Goal: Task Accomplishment & Management: Manage account settings

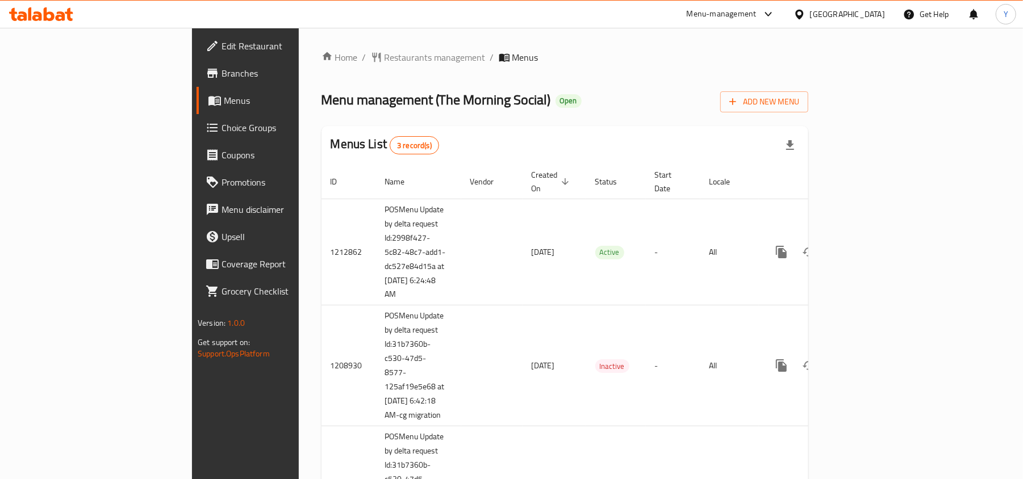
click at [197, 65] on link "Branches" at bounding box center [280, 73] width 166 height 27
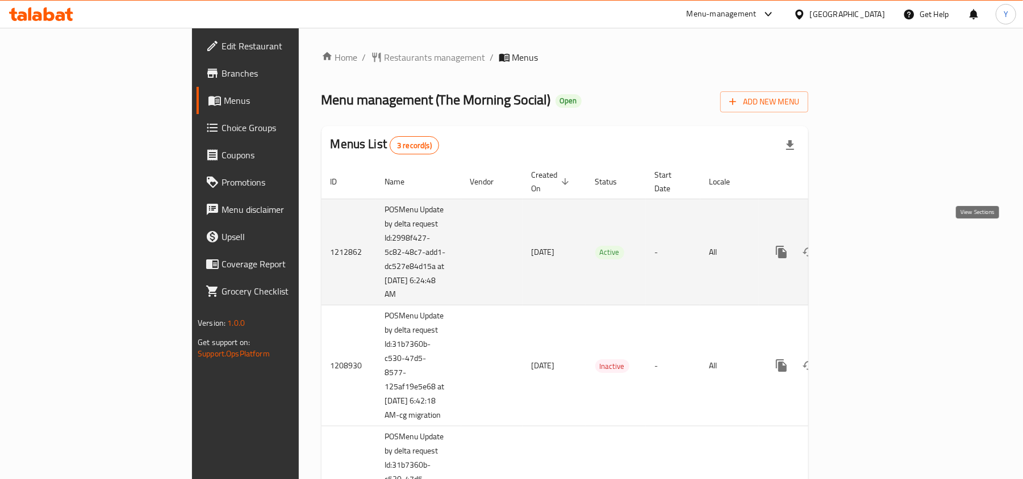
click at [869, 247] on icon "enhanced table" at bounding box center [863, 252] width 10 height 10
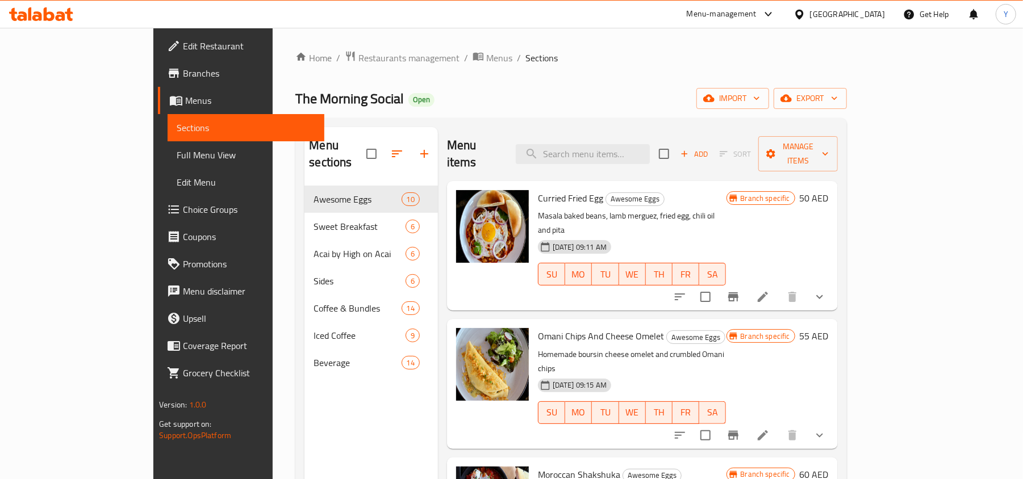
click at [158, 219] on link "Choice Groups" at bounding box center [241, 209] width 166 height 27
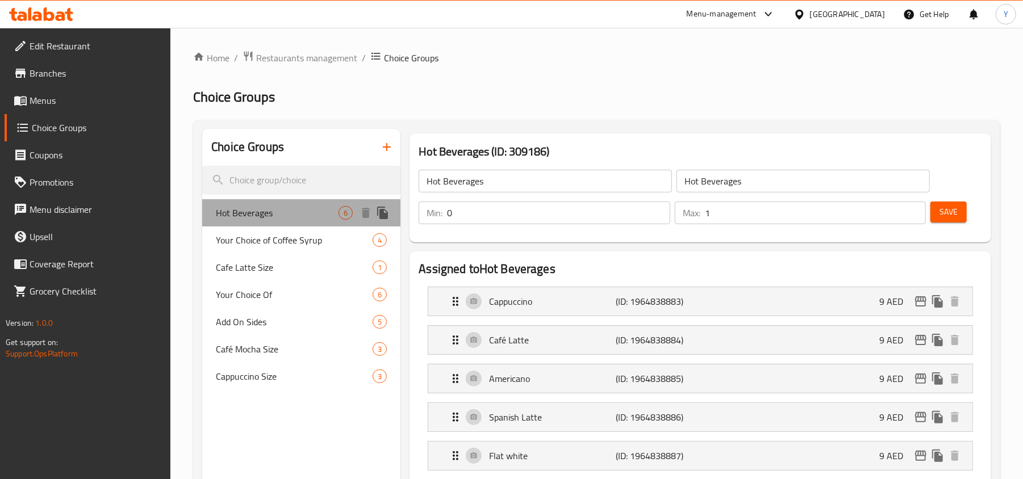
click at [269, 211] on span "Hot Beverages" at bounding box center [277, 213] width 123 height 14
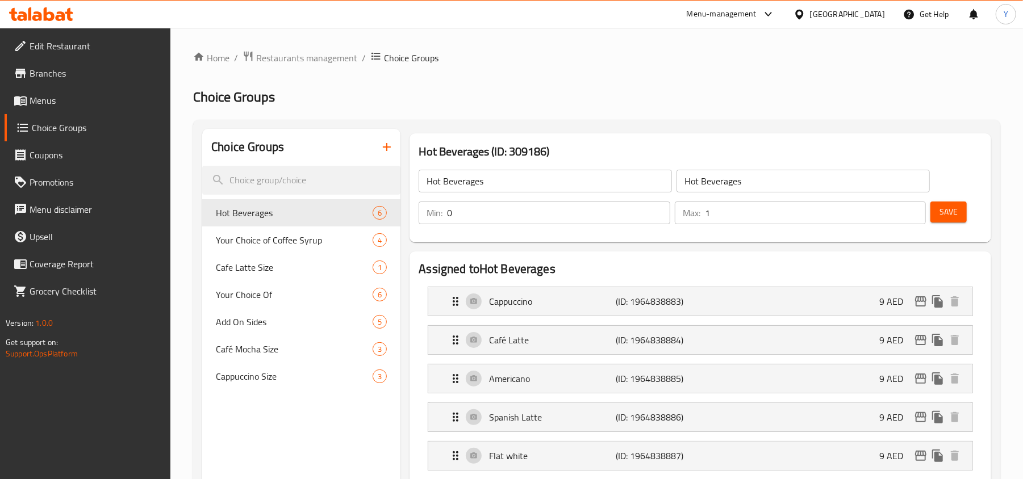
click at [712, 180] on input "Hot Beverages" at bounding box center [803, 181] width 253 height 23
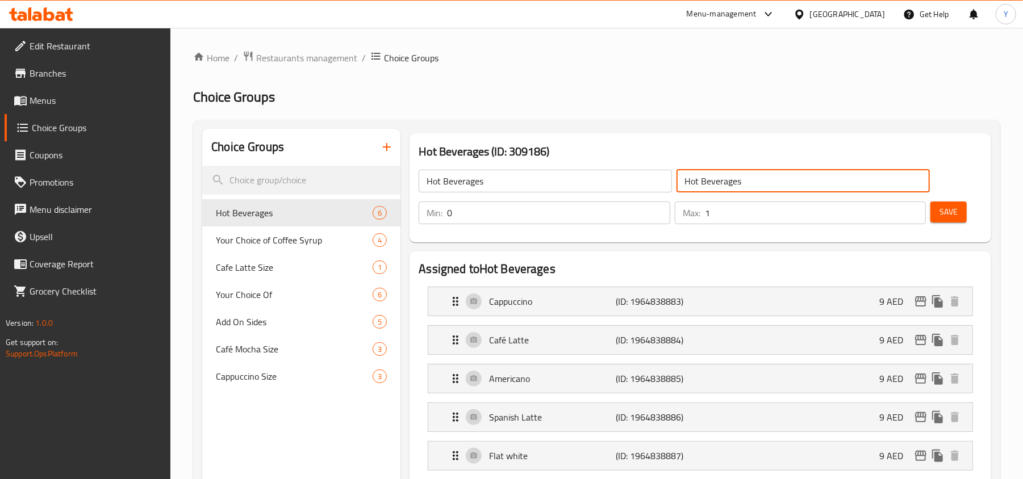
click at [712, 180] on input "Hot Beverages" at bounding box center [803, 181] width 253 height 23
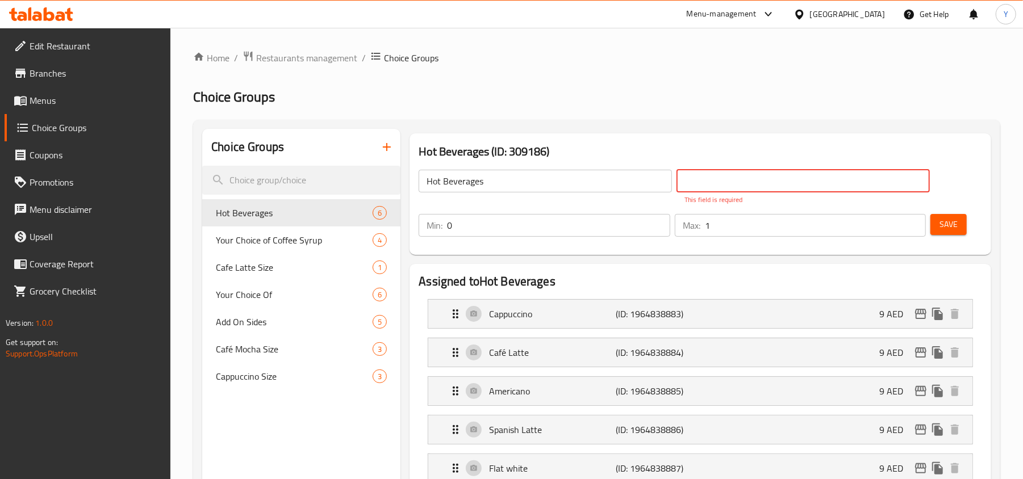
click at [732, 171] on input "text" at bounding box center [803, 181] width 253 height 23
paste input "المشروبات الساخنة"
type input "المشروبات الساخنة"
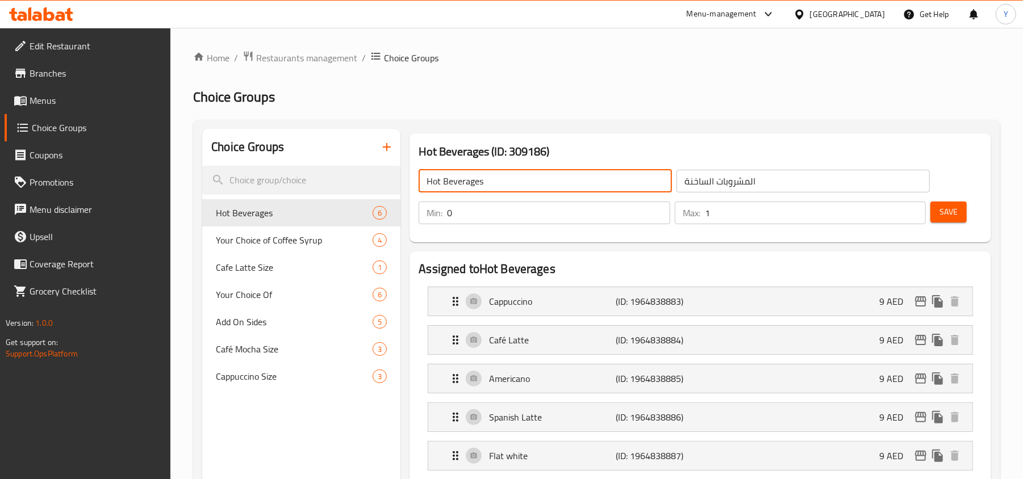
click at [469, 182] on input "Hot Beverages" at bounding box center [545, 181] width 253 height 23
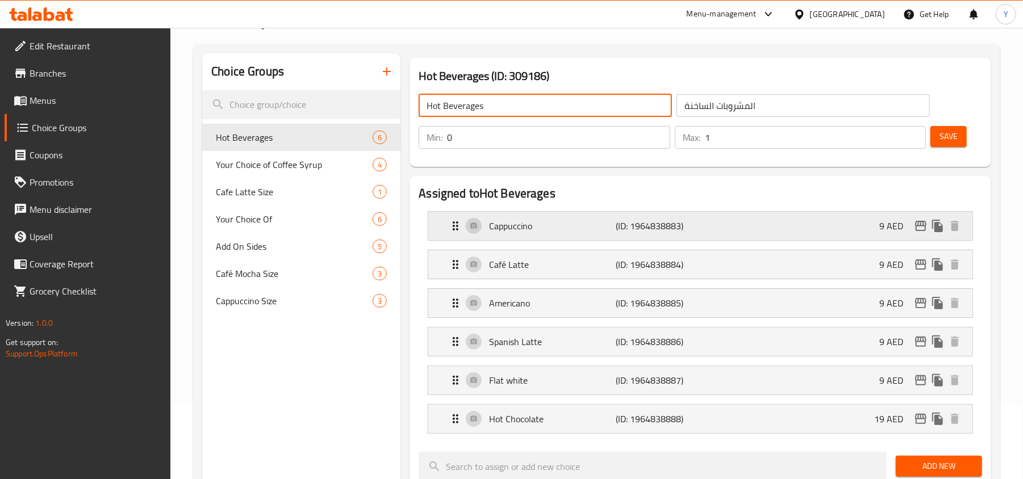
click at [623, 216] on div "Cappuccino (ID: 1964838883) 9 AED" at bounding box center [704, 226] width 510 height 28
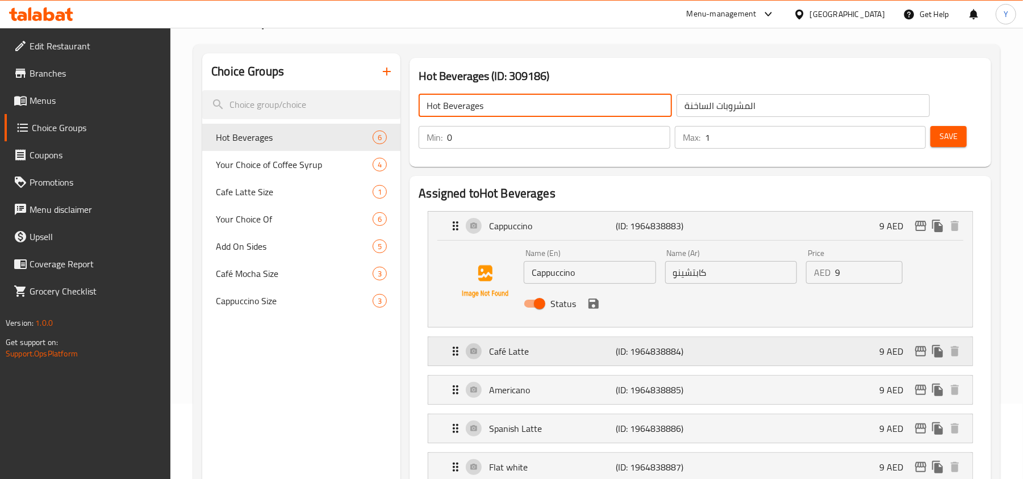
click at [640, 348] on p "(ID: 1964838884)" at bounding box center [658, 352] width 85 height 14
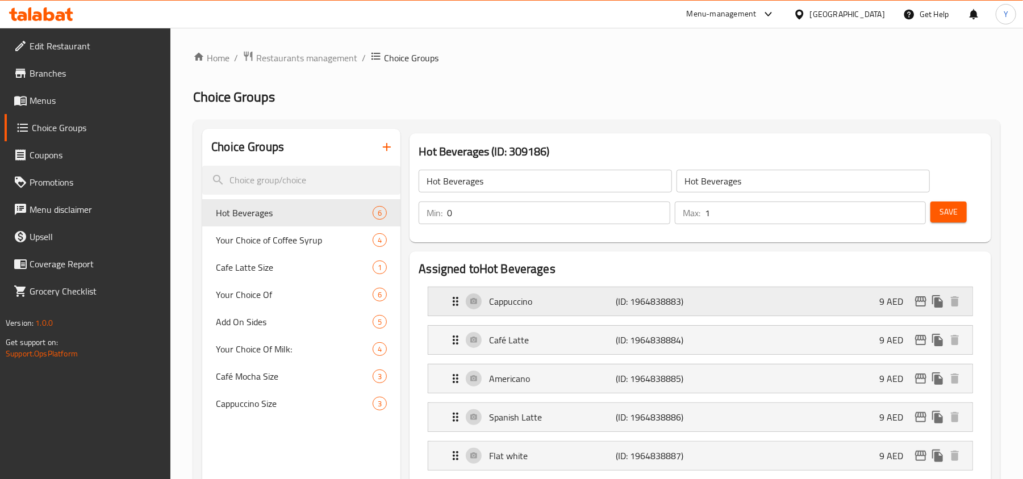
click at [631, 301] on p "(ID: 1964838883)" at bounding box center [658, 302] width 85 height 14
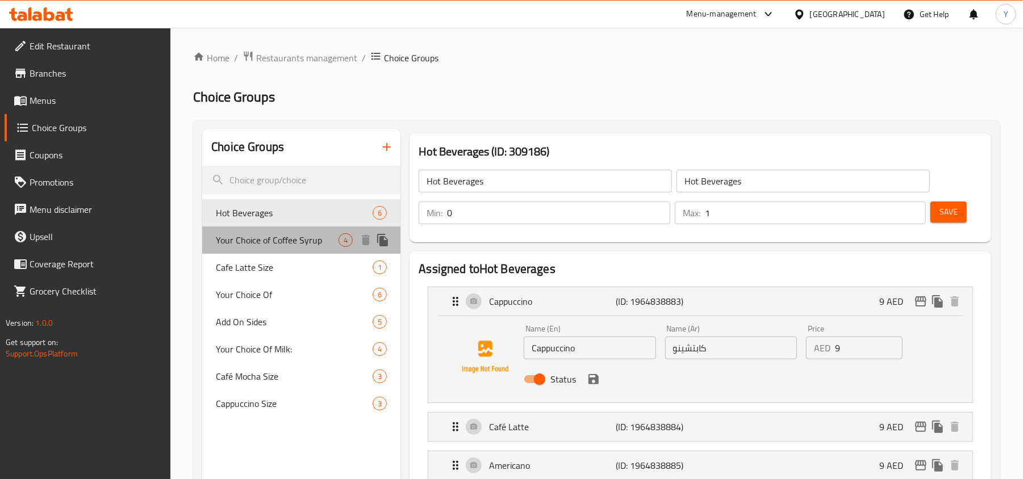
click at [241, 233] on span "Your Choice of Coffee Syrup" at bounding box center [277, 240] width 123 height 14
type input "Your Choice of Coffee Syrup"
type input "اختيارك من شراب القهوة"
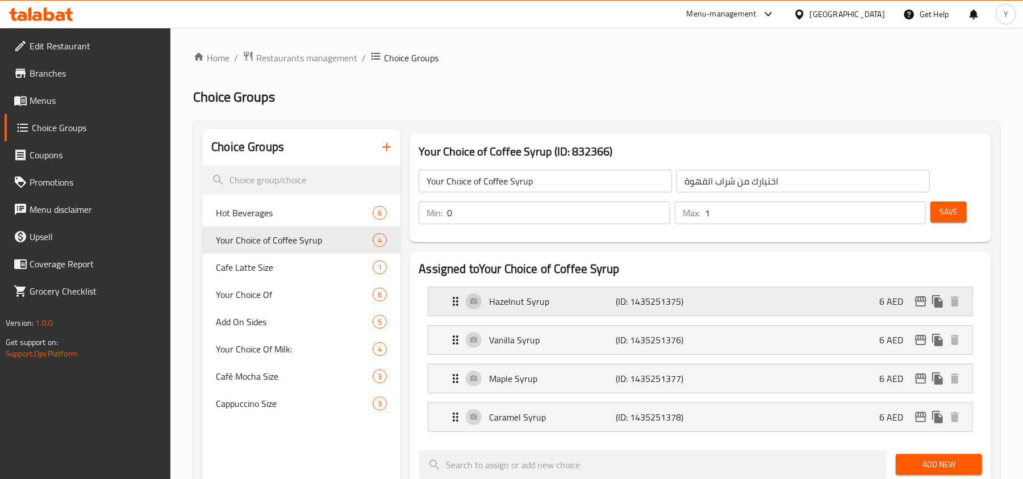
click at [545, 303] on p "Hazelnut Syrup" at bounding box center [552, 302] width 127 height 14
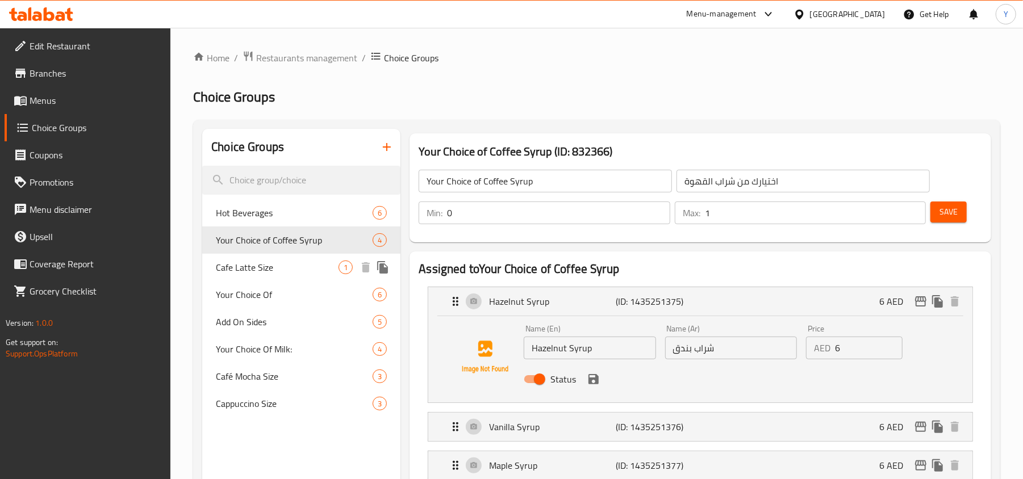
click at [256, 273] on span "Cafe Latte Size" at bounding box center [277, 268] width 123 height 14
type input "Cafe Latte Size"
type input "حجم كافيه لاتيه"
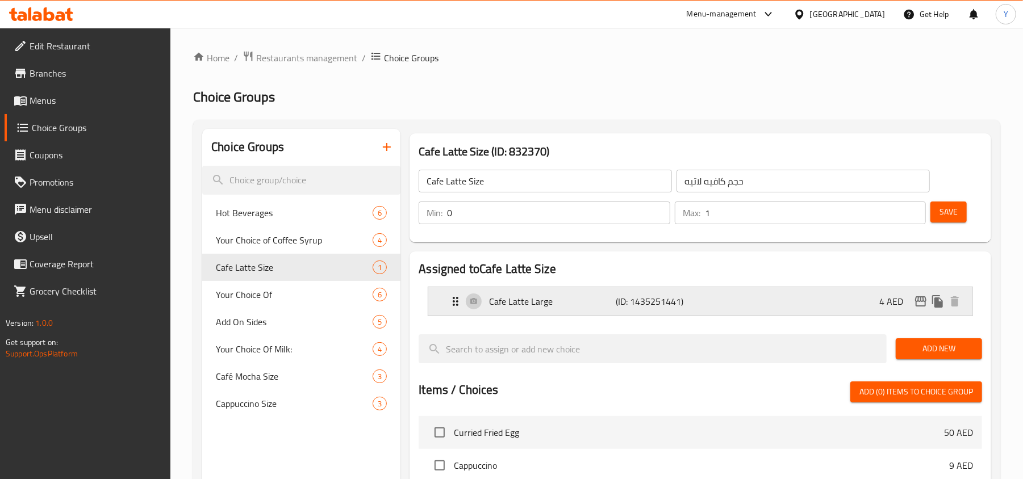
click at [575, 299] on p "Cafe Latte Large" at bounding box center [552, 302] width 127 height 14
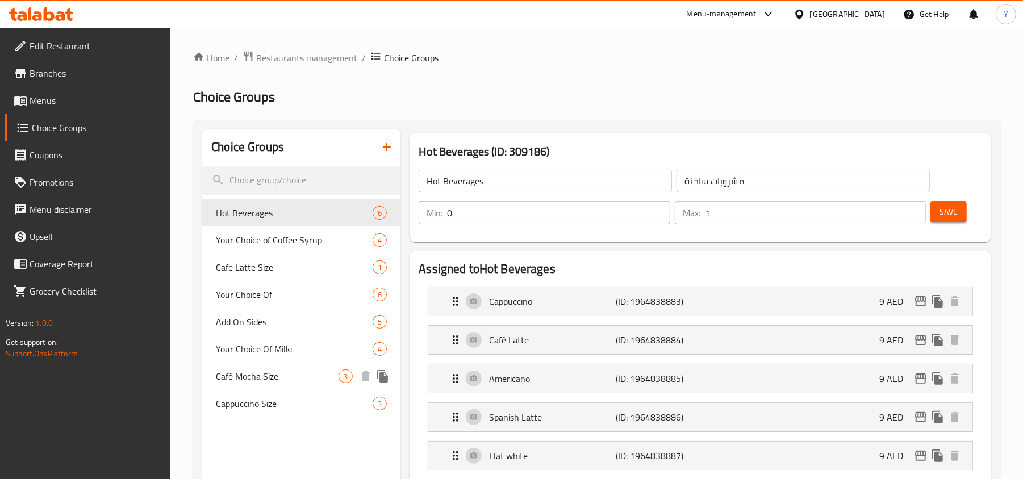
click at [278, 385] on div "Café Mocha Size 3" at bounding box center [301, 376] width 198 height 27
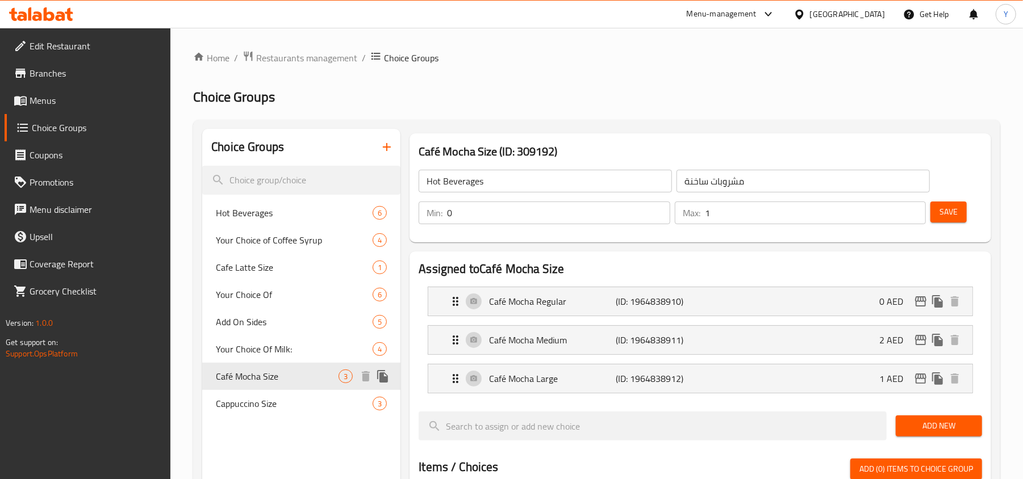
type input "Café Mocha Size"
type input "3"
click at [607, 310] on div "Café Mocha Regular (ID: 1964838910) 0 AED" at bounding box center [704, 301] width 510 height 28
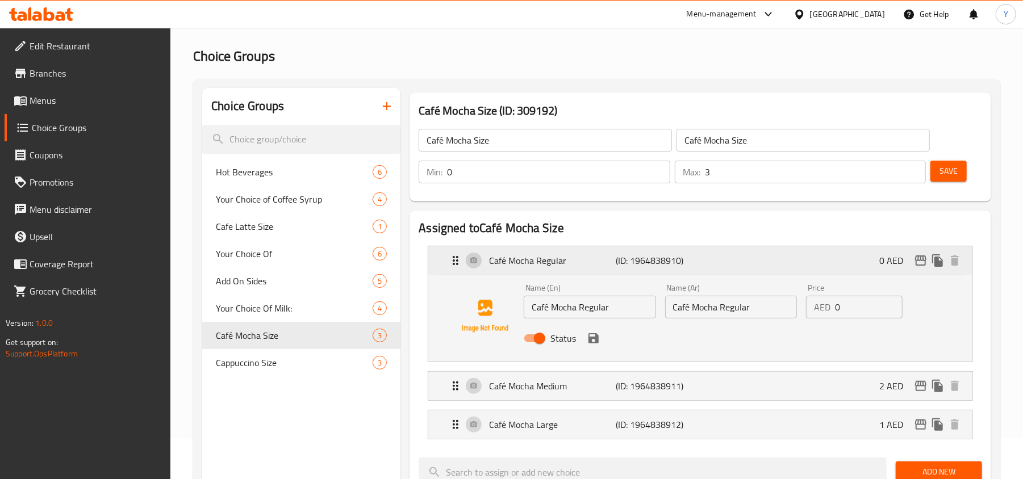
scroll to position [76, 0]
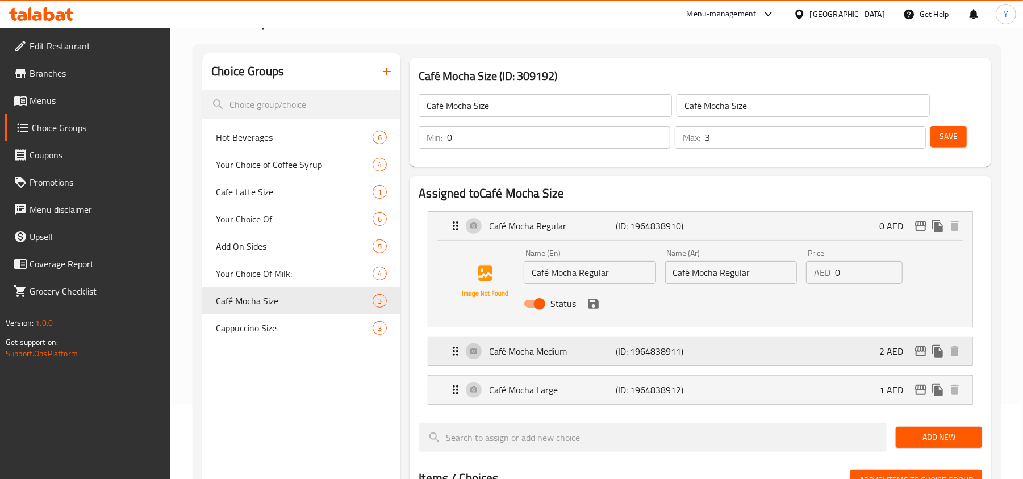
click at [605, 341] on div "Café Mocha Medium (ID: 1964838911) 2 AED" at bounding box center [704, 351] width 510 height 28
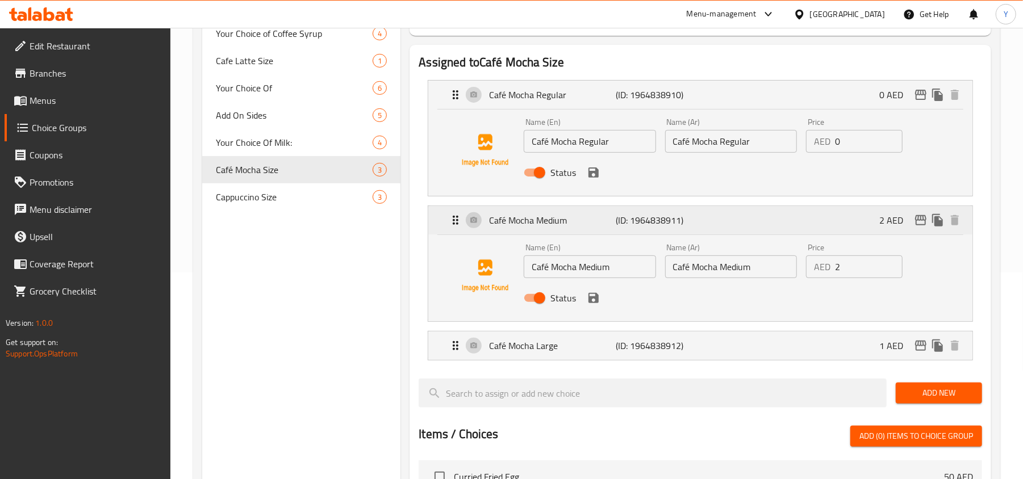
scroll to position [227, 0]
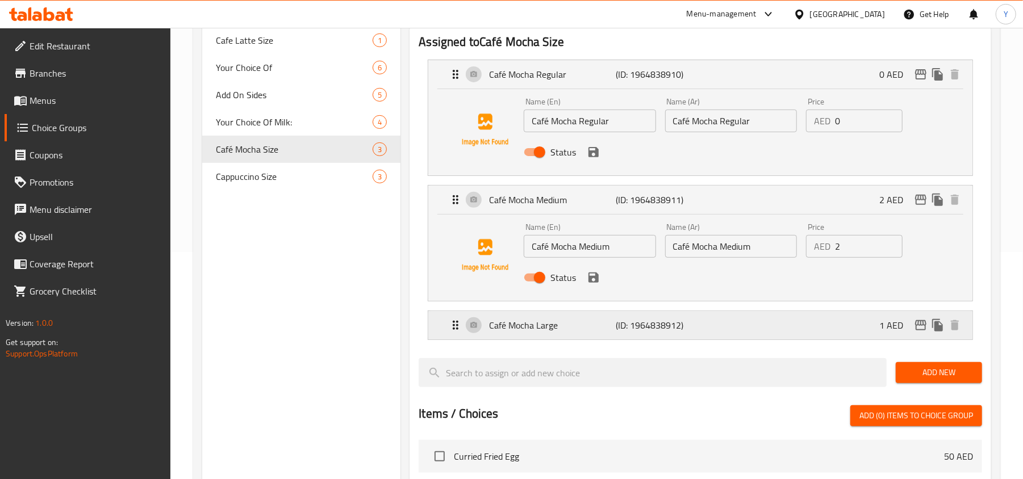
click at [619, 319] on p "(ID: 1964838912)" at bounding box center [658, 326] width 85 height 14
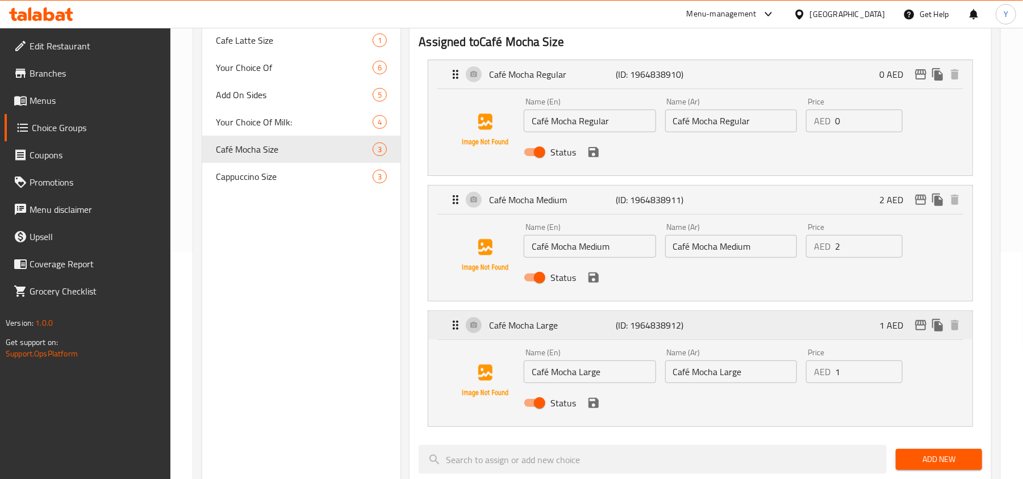
scroll to position [0, 0]
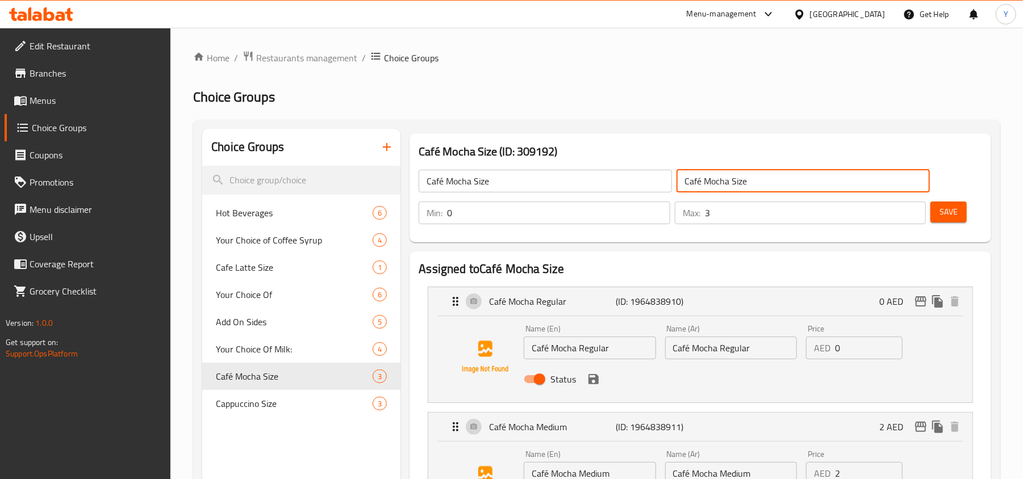
click at [729, 186] on input "Café Mocha Size" at bounding box center [803, 181] width 253 height 23
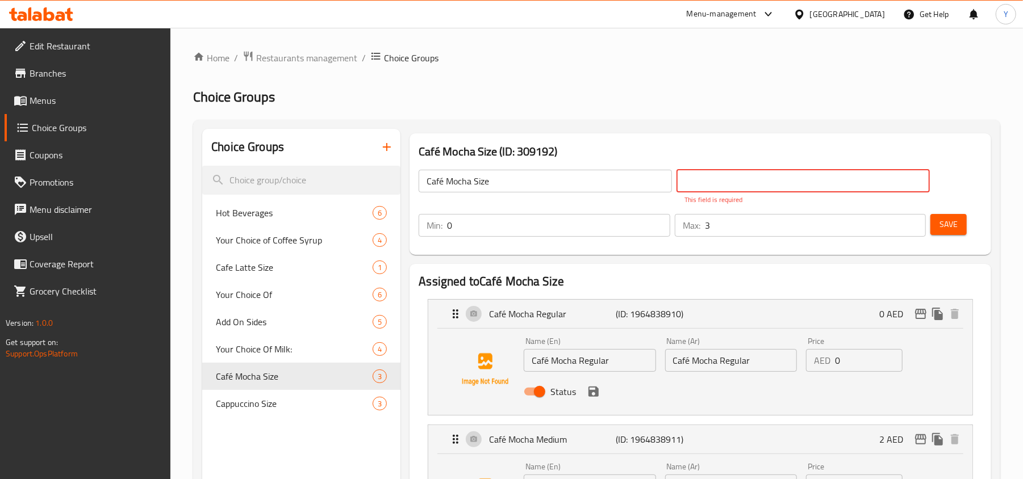
paste input "حجم قهوة موكا"
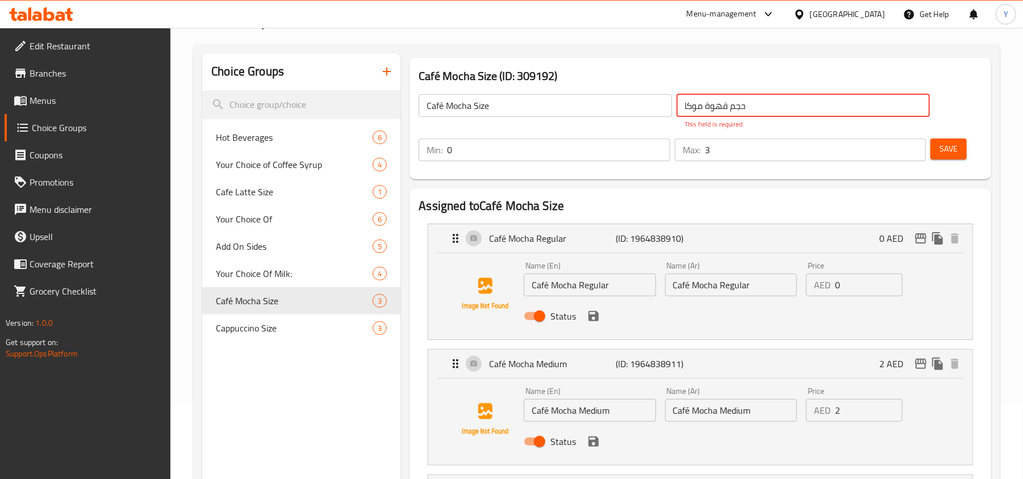
type input "حجم قهوة موكا"
click at [725, 285] on div "Name (Ar) Café Mocha Regular Name (Ar)" at bounding box center [731, 279] width 141 height 44
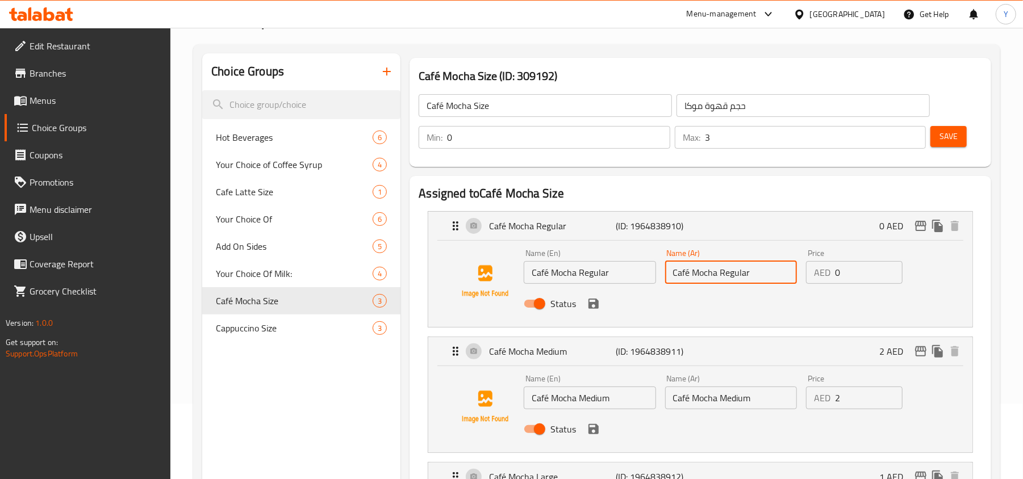
click at [725, 285] on div "Name (Ar) Café Mocha Regular Name (Ar)" at bounding box center [731, 267] width 141 height 44
click at [737, 275] on input "Café Mocha Regular" at bounding box center [731, 272] width 132 height 23
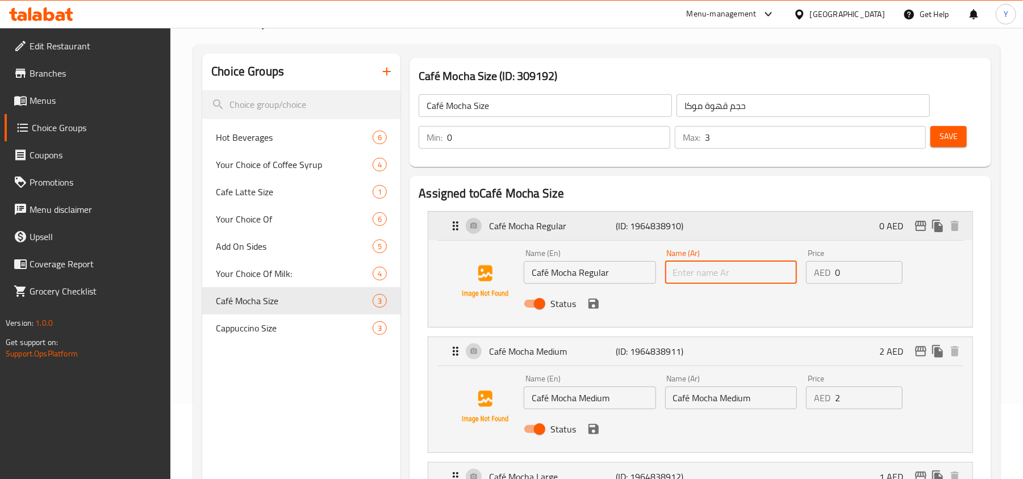
paste input "قهوة موكا عادية"
type input "قهوة موكا عادية"
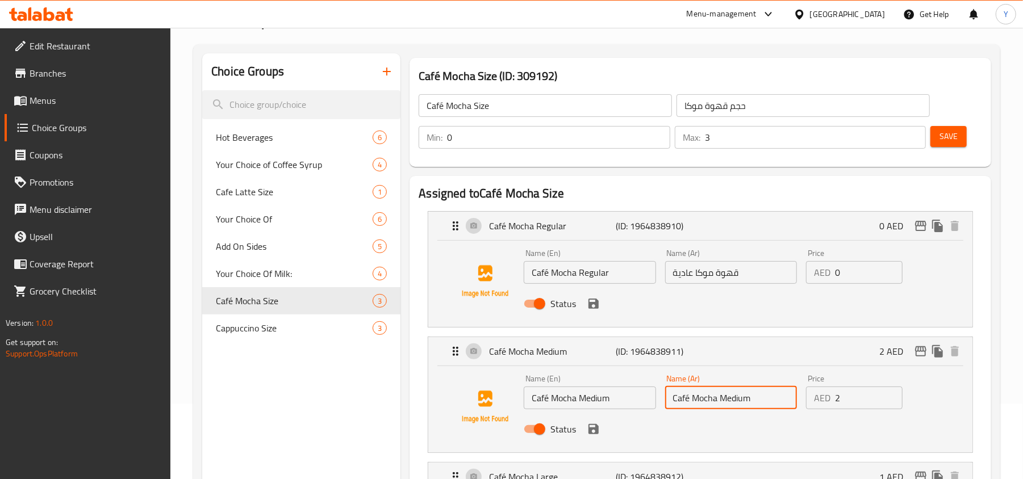
click at [710, 396] on input "Café Mocha Medium" at bounding box center [731, 398] width 132 height 23
paste input "قهوة موكا متوسطة"
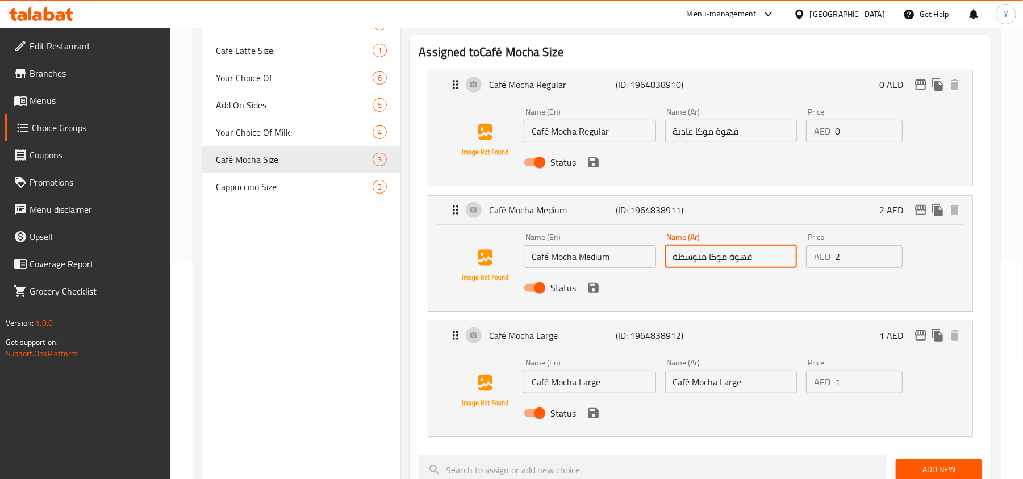
scroll to position [227, 0]
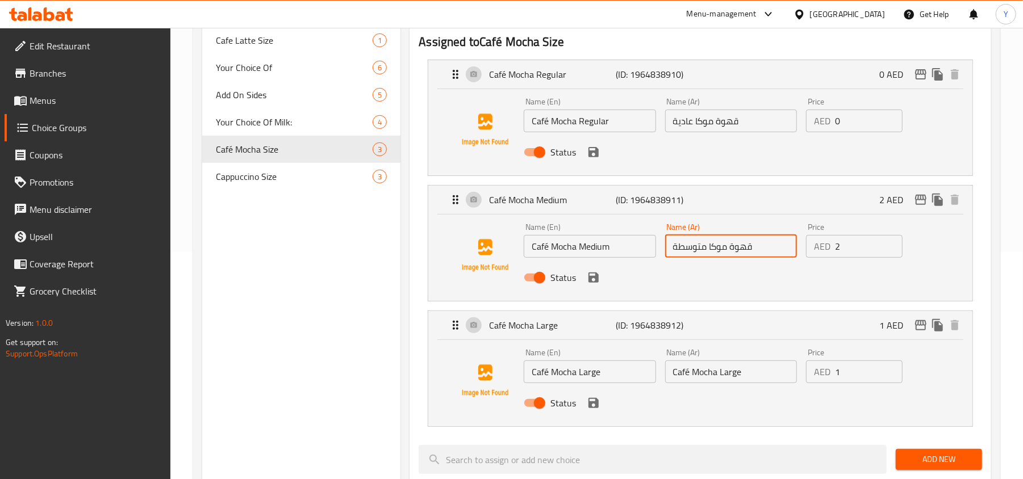
type input "قهوة موكا متوسطة"
click at [691, 375] on input "Café Mocha Large" at bounding box center [731, 372] width 132 height 23
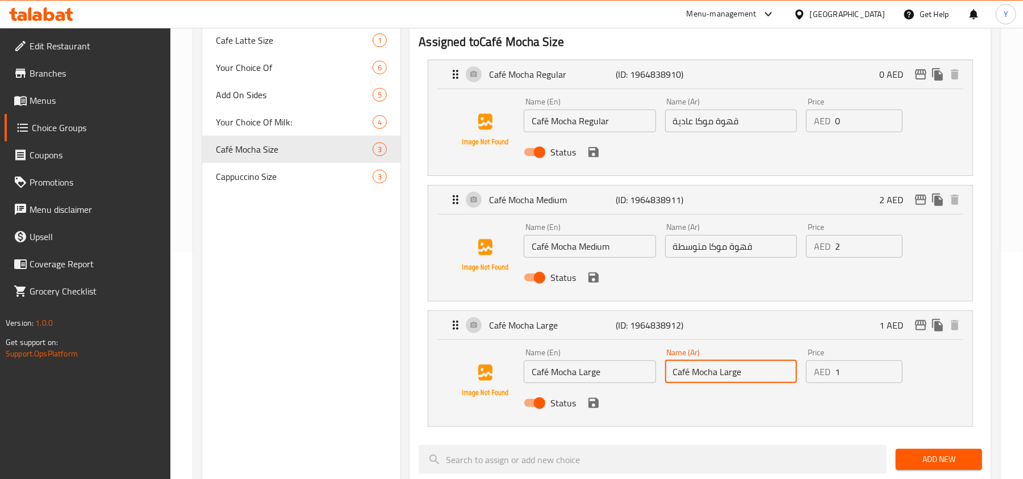
click at [691, 375] on input "Café Mocha Large" at bounding box center [731, 372] width 132 height 23
paste input "قهوة موكا كبيرة"
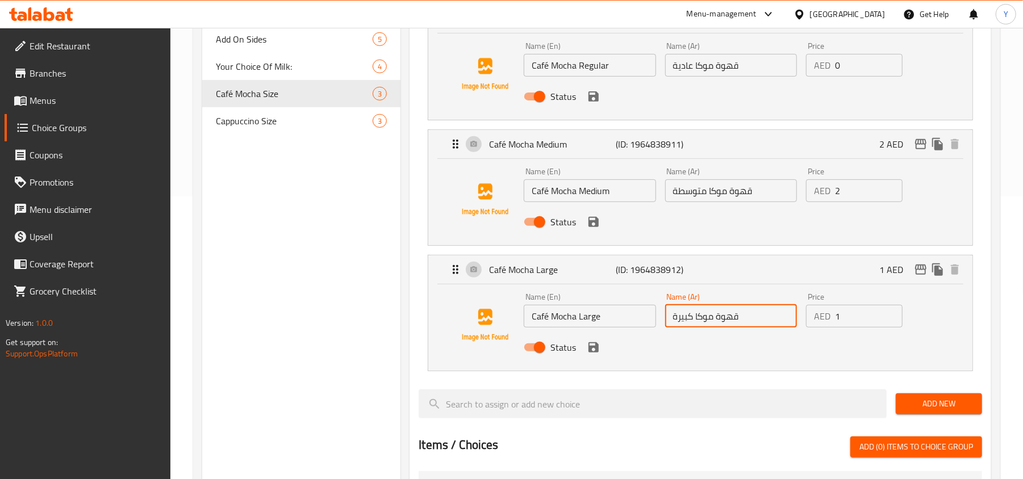
scroll to position [378, 0]
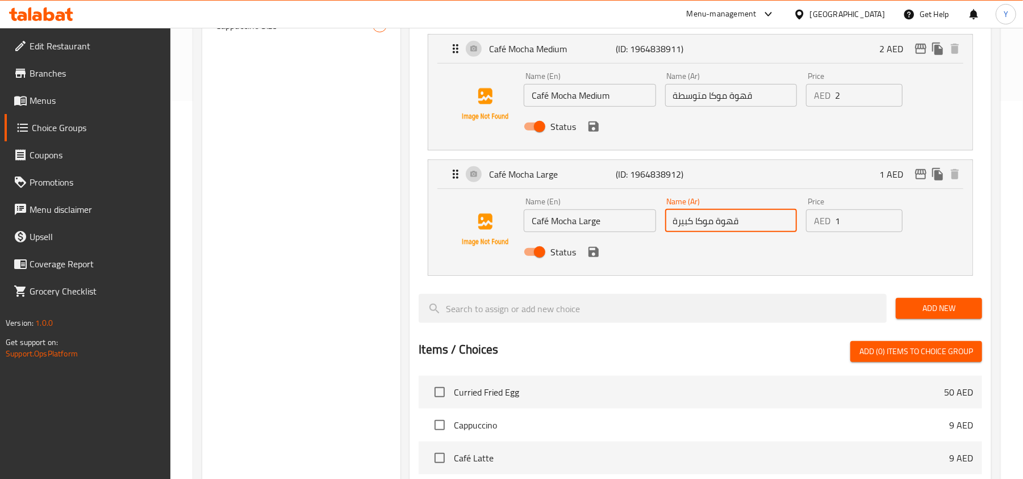
type input "قهوة موكا كبيرة"
click at [590, 251] on icon "save" at bounding box center [594, 252] width 10 height 10
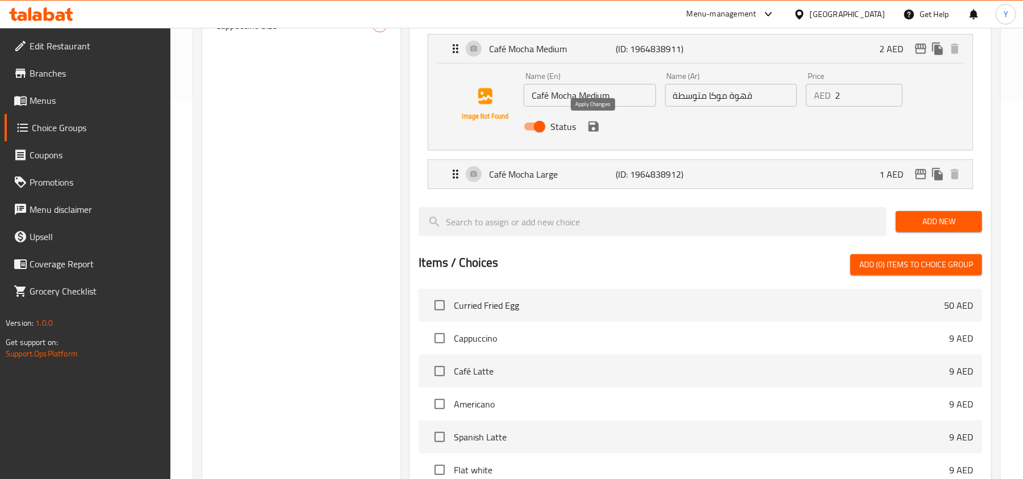
click at [593, 131] on icon "save" at bounding box center [594, 127] width 10 height 10
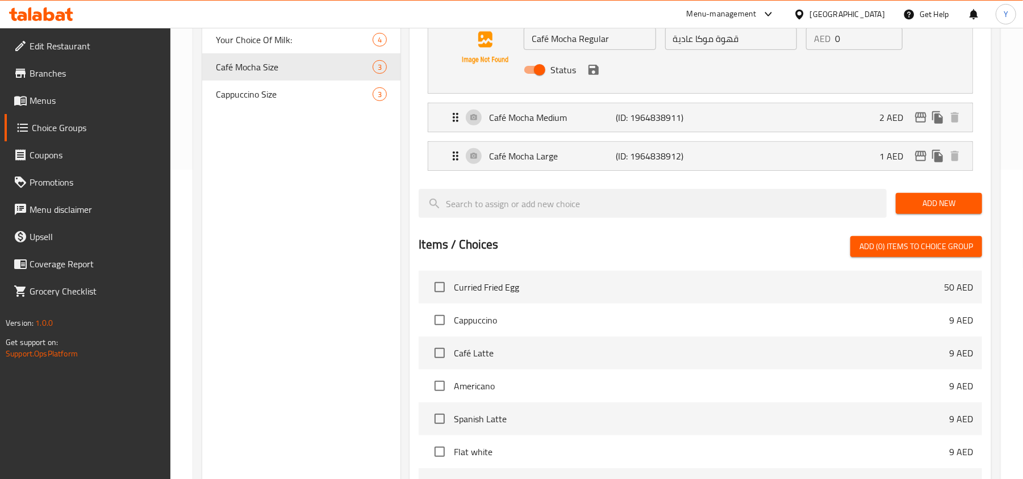
scroll to position [227, 0]
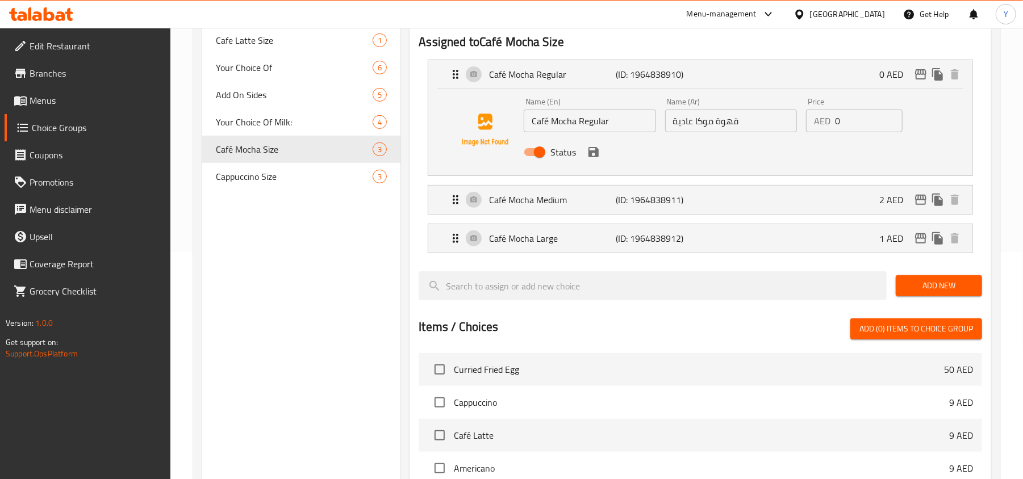
click at [594, 150] on icon "save" at bounding box center [594, 152] width 14 height 14
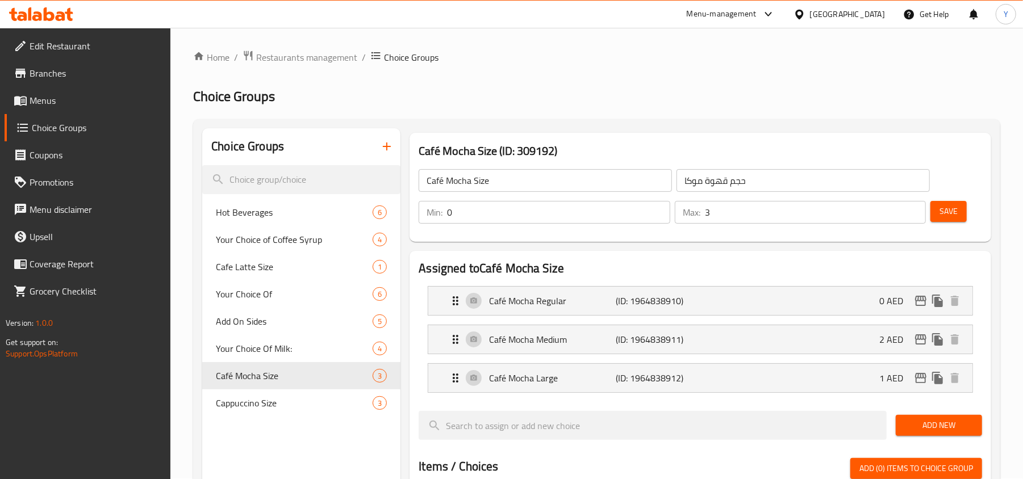
scroll to position [0, 0]
click at [942, 207] on span "Save" at bounding box center [949, 212] width 18 height 14
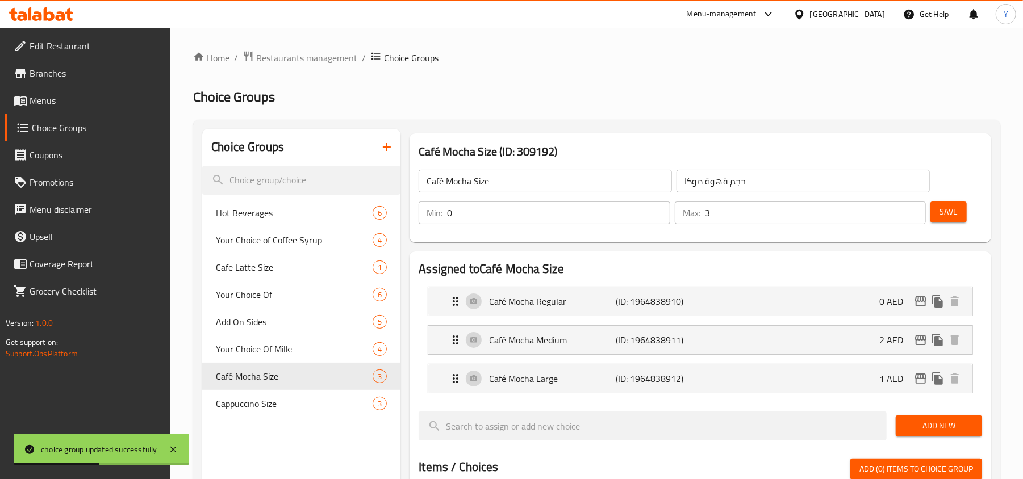
click at [240, 418] on nav "Hot Beverages 6 Your Choice of Coffee Syrup 4 Cafe Latte Size 1 Your Choice Of …" at bounding box center [301, 308] width 198 height 227
click at [257, 398] on span "Cappuccino Size" at bounding box center [277, 404] width 123 height 14
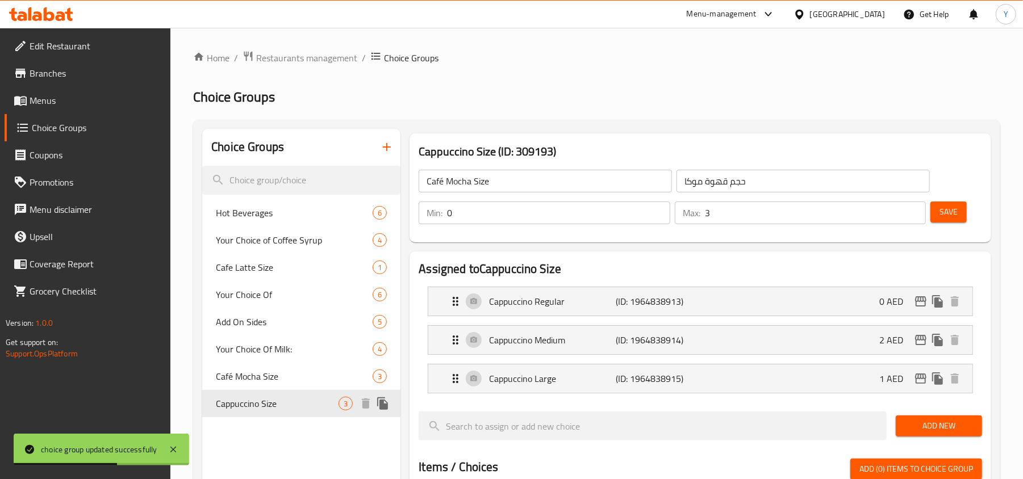
type input "Cappuccino Size"
click at [637, 287] on div "Cappuccino Regular (ID: 1964838913) 0 AED Name (En) Cappuccino Regular Name (En…" at bounding box center [700, 302] width 545 height 30
click at [637, 308] on p "(ID: 1964838913)" at bounding box center [658, 302] width 85 height 14
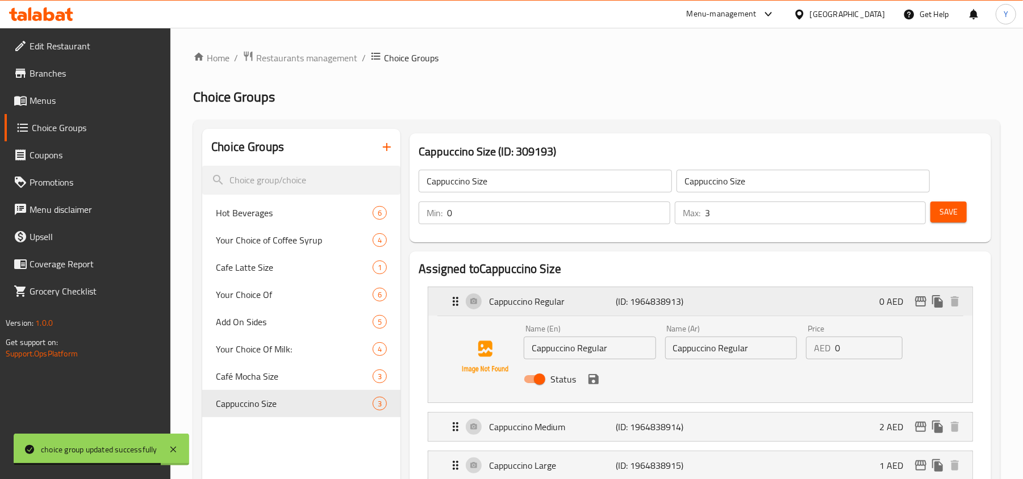
scroll to position [76, 0]
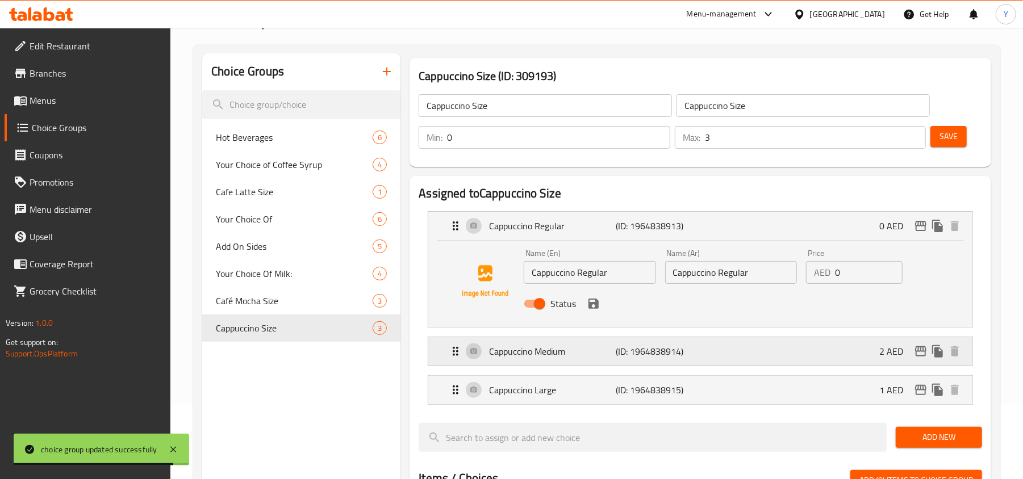
click at [639, 355] on p "(ID: 1964838914)" at bounding box center [658, 352] width 85 height 14
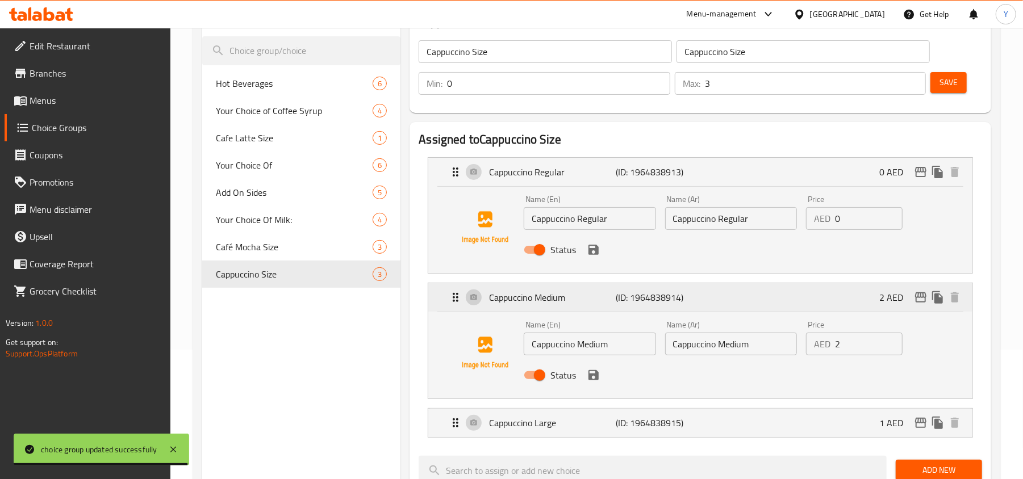
scroll to position [227, 0]
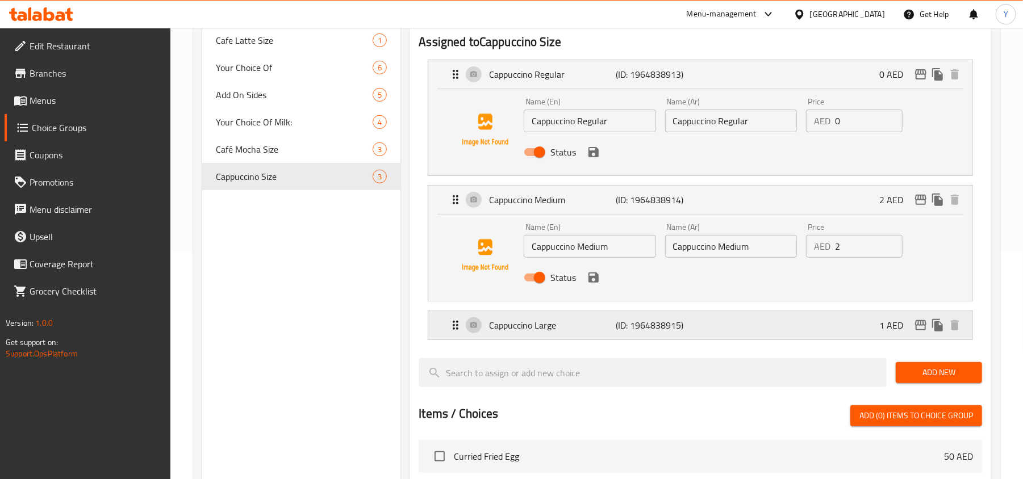
click at [658, 320] on p "(ID: 1964838915)" at bounding box center [658, 326] width 85 height 14
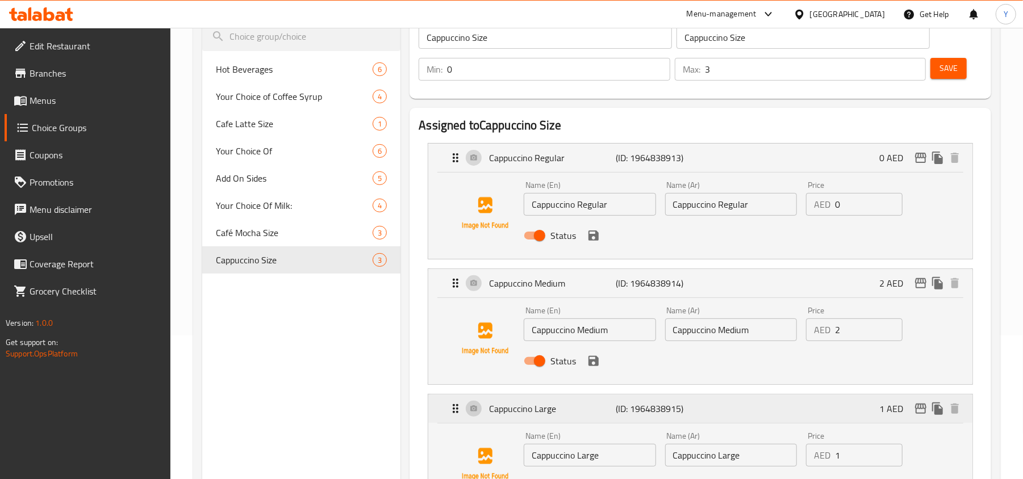
scroll to position [0, 0]
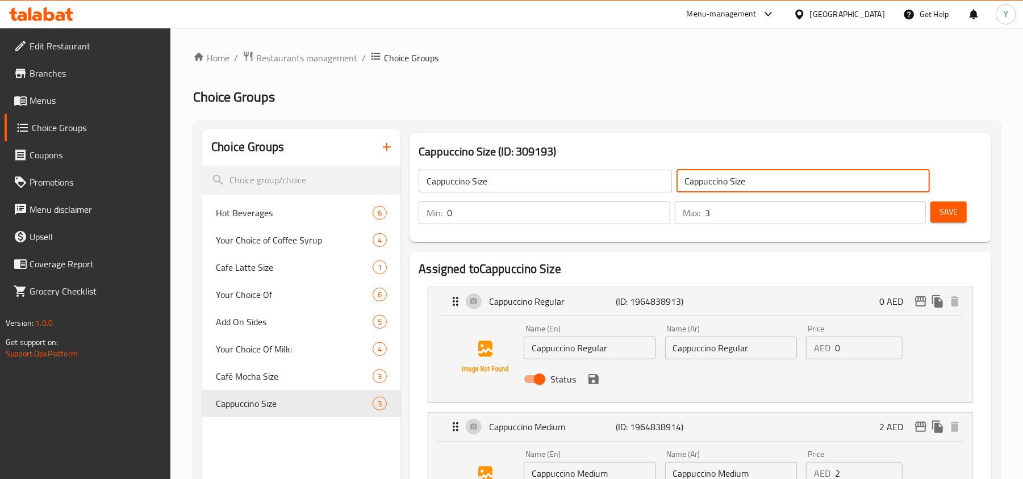
click at [707, 185] on input "Cappuccino Size" at bounding box center [803, 181] width 253 height 23
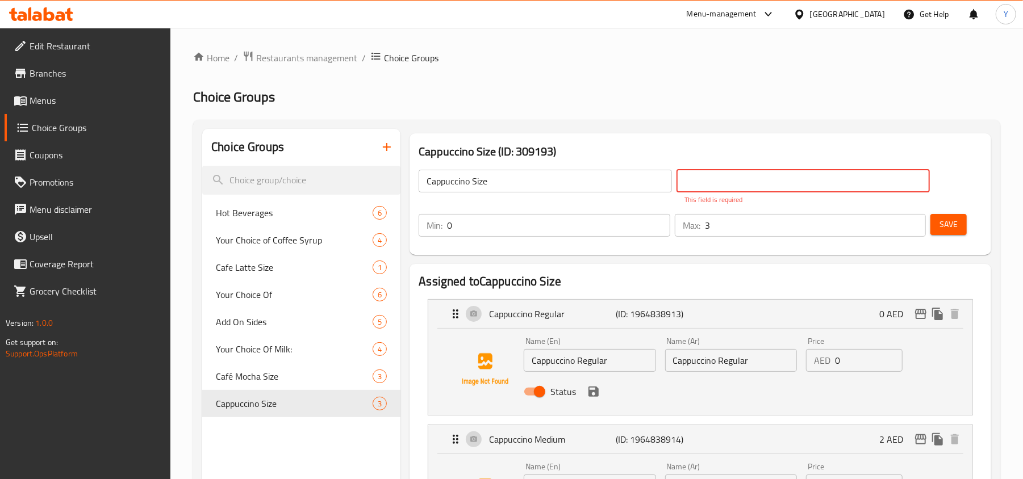
paste input "حجم الكابتشينو"
type input "حجم الكابتشينو"
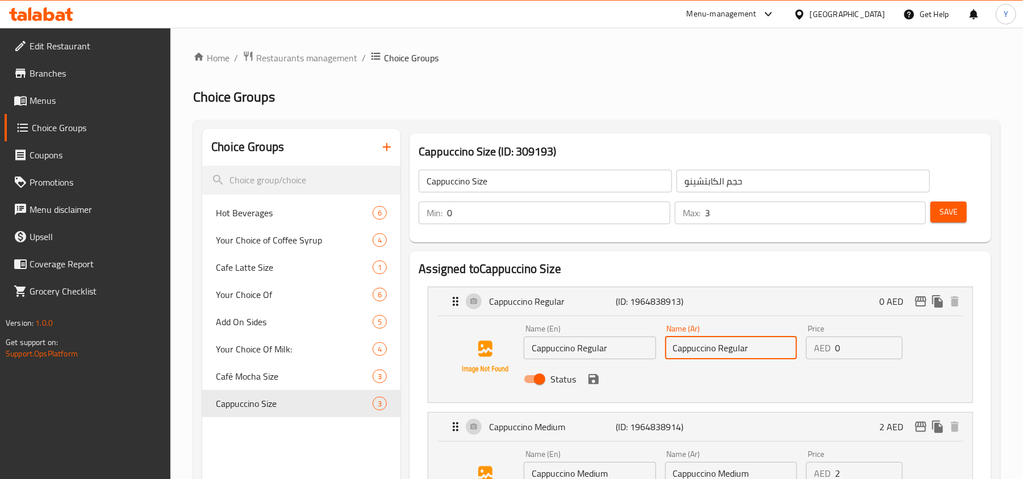
click at [720, 360] on div "Name (Ar) Cappuccino Regular Name (Ar)" at bounding box center [731, 342] width 141 height 44
click at [724, 352] on input "Cappuccino Regular" at bounding box center [731, 348] width 132 height 23
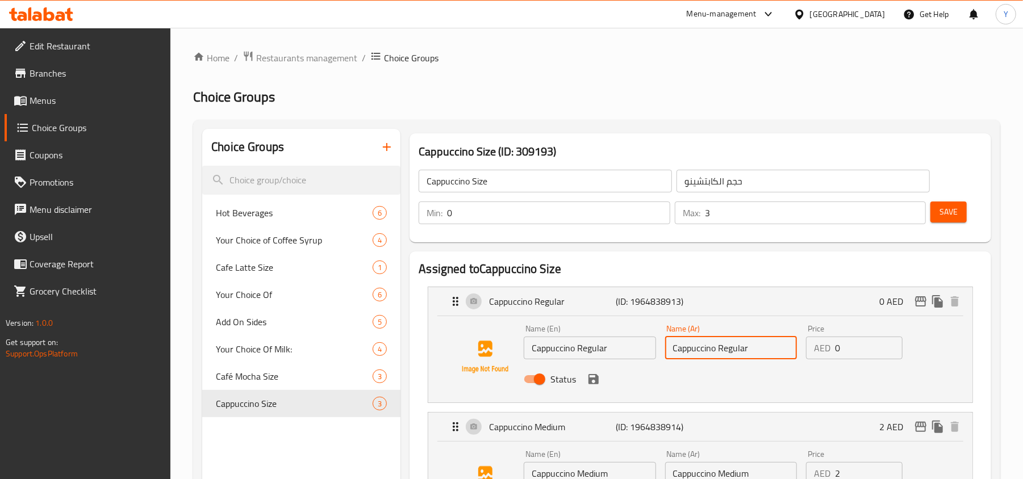
click at [723, 349] on input "Cappuccino Regular" at bounding box center [731, 348] width 132 height 23
paste input "كابتشينو عادي"
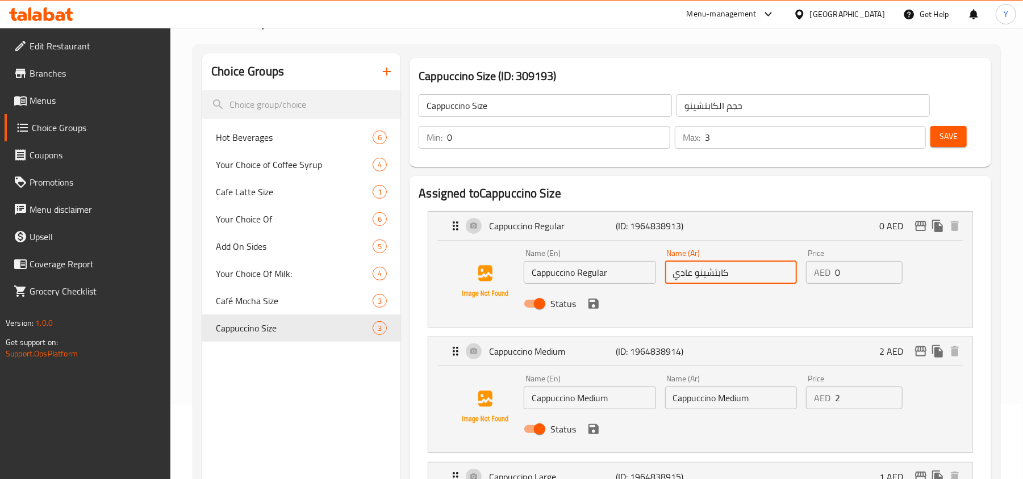
type input "كابتشينو عادي"
click at [689, 406] on input "Cappuccino Medium" at bounding box center [731, 398] width 132 height 23
click at [689, 407] on input "Cappuccino Medium" at bounding box center [731, 398] width 132 height 23
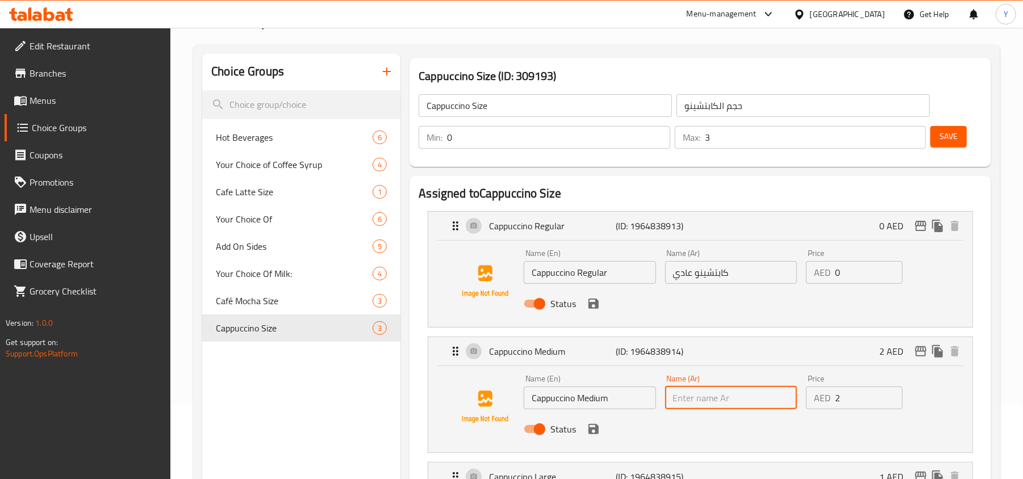
paste input "كابتشينو متوسط"
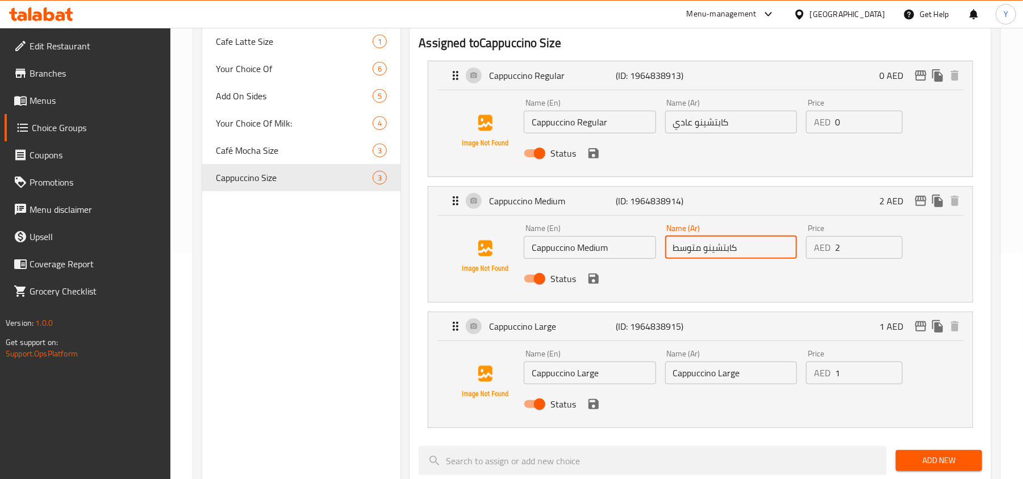
scroll to position [227, 0]
type input "كابتشينو متوسط"
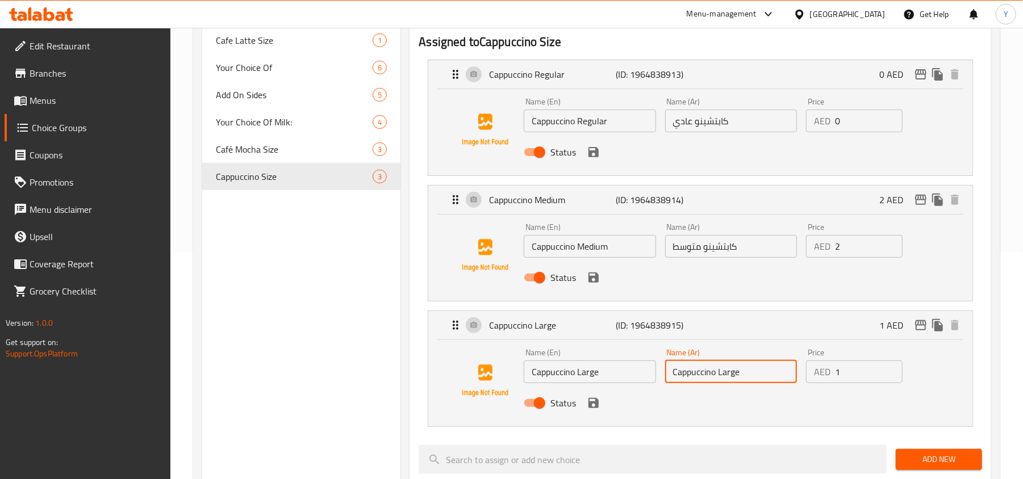
click at [705, 376] on input "Cappuccino Large" at bounding box center [731, 372] width 132 height 23
paste input "كابتشينو كبير"
click at [600, 407] on icon "save" at bounding box center [594, 404] width 14 height 14
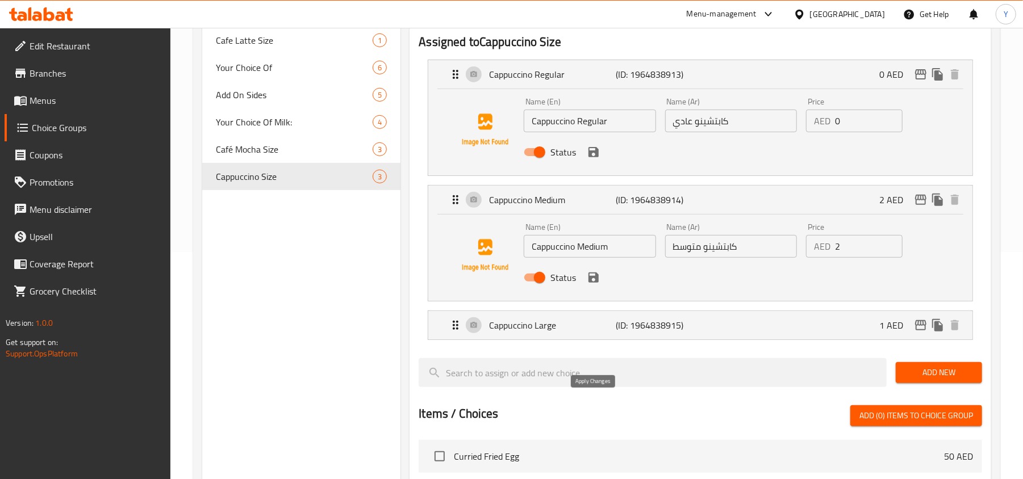
type input "كابتشينو كبير"
click at [591, 283] on icon "save" at bounding box center [594, 278] width 10 height 10
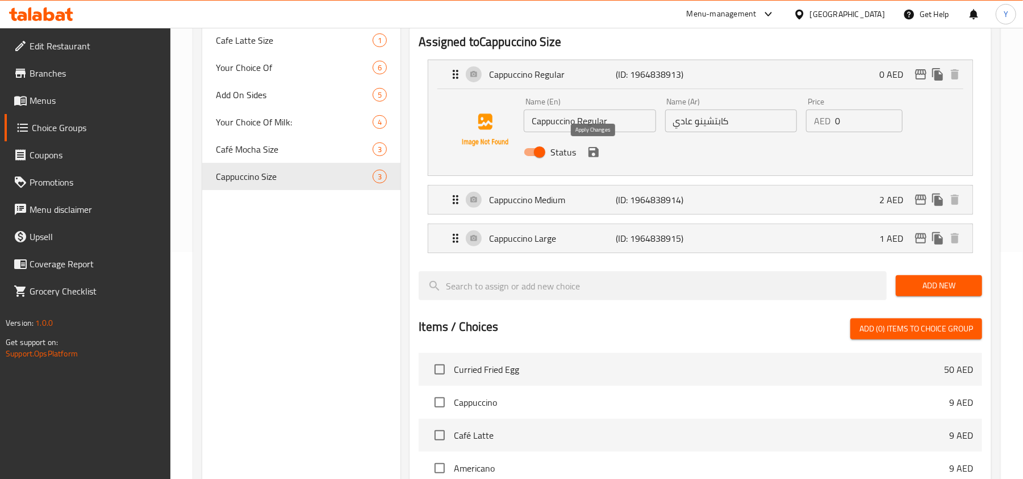
click at [600, 148] on button "save" at bounding box center [593, 152] width 17 height 17
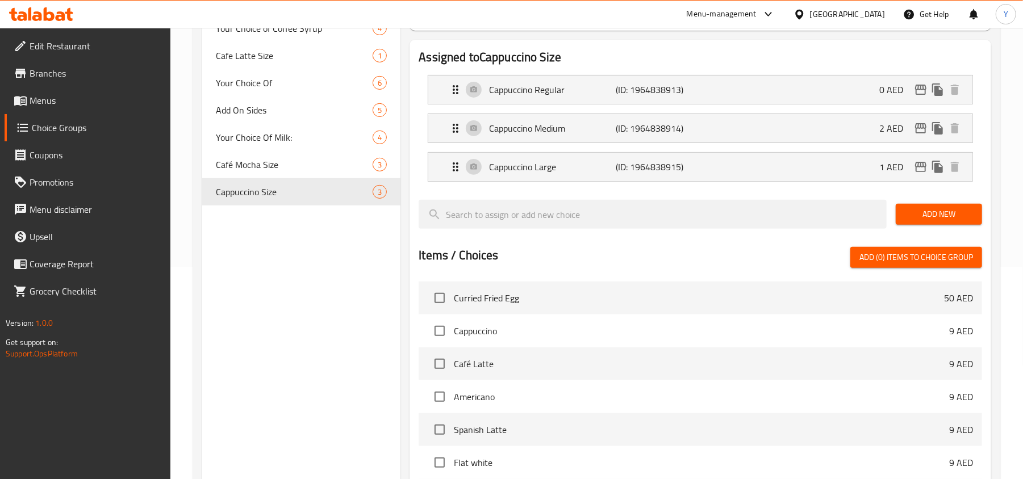
scroll to position [0, 0]
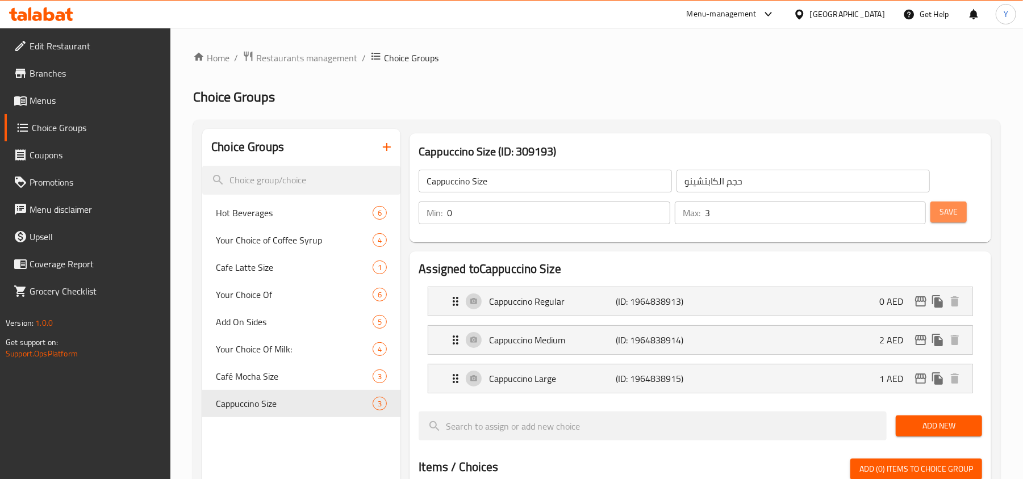
click at [941, 208] on span "Save" at bounding box center [949, 212] width 18 height 14
click at [857, 11] on div "[GEOGRAPHIC_DATA]" at bounding box center [847, 14] width 75 height 12
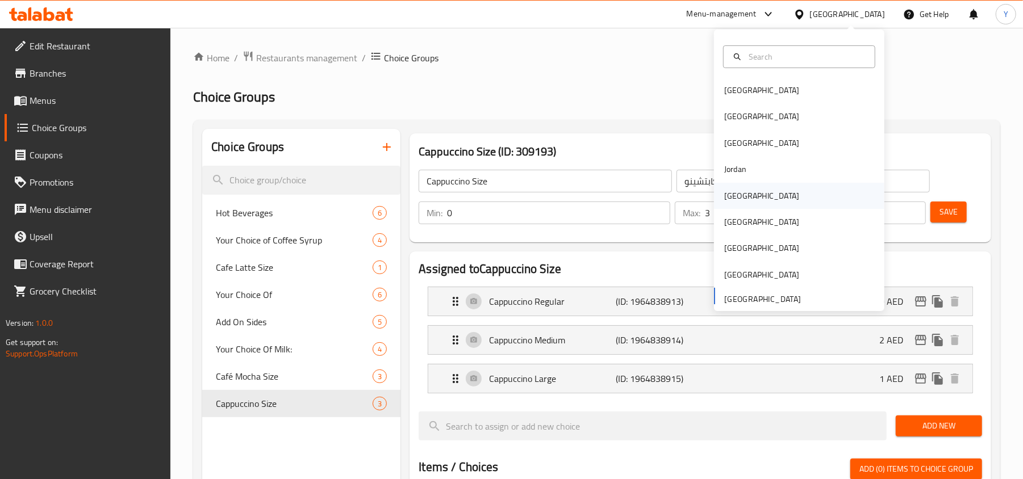
click at [732, 192] on div "Kuwait" at bounding box center [761, 196] width 75 height 12
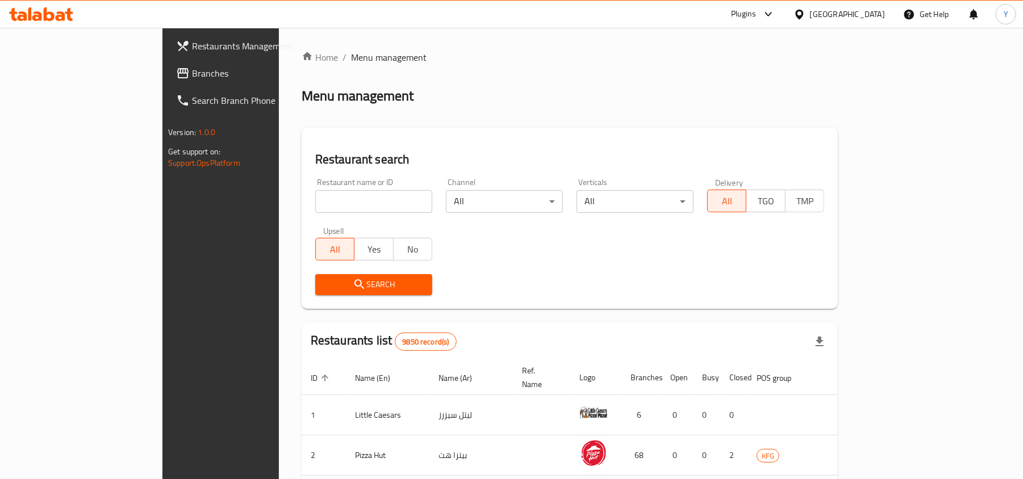
click at [192, 80] on span "Branches" at bounding box center [258, 73] width 132 height 14
